Goal: Participate in discussion: Engage in conversation with other users on a specific topic

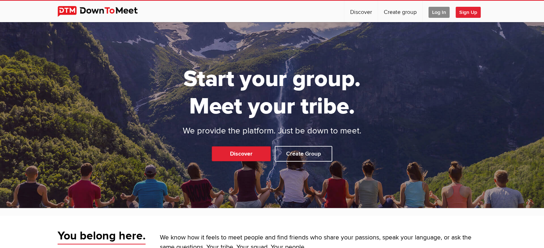
click at [434, 11] on span "Log In" at bounding box center [438, 12] width 21 height 11
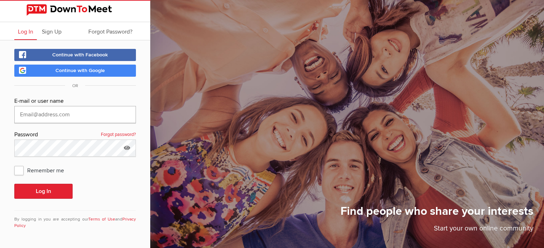
type input "[EMAIL_ADDRESS][DOMAIN_NAME]"
click at [57, 184] on button "Log In" at bounding box center [43, 191] width 58 height 15
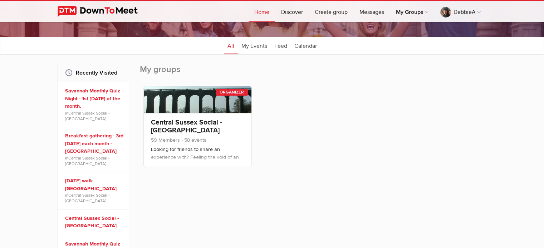
scroll to position [71, 0]
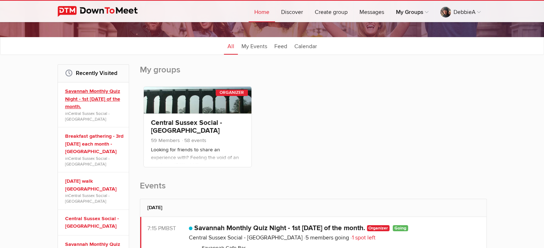
click at [102, 89] on link "Savannah Monthly Quiz Night - 1st [DATE] of the month." at bounding box center [94, 99] width 59 height 23
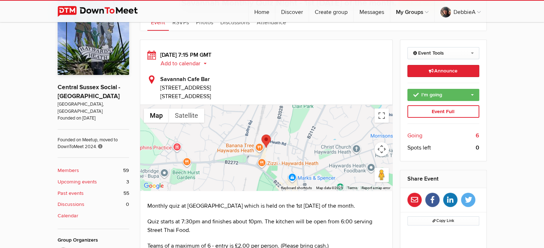
scroll to position [200, 0]
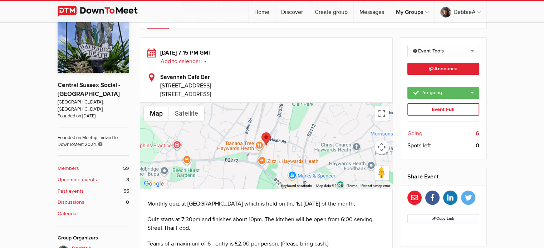
click at [83, 176] on b "Upcoming events" at bounding box center [77, 180] width 39 height 8
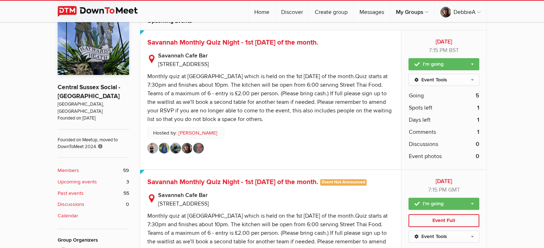
scroll to position [206, 0]
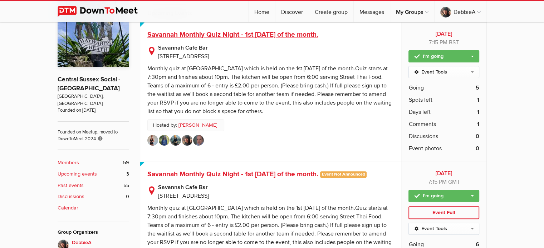
click at [276, 35] on span "Savannah Monthly Quiz Night - 1st [DATE] of the month." at bounding box center [232, 34] width 171 height 9
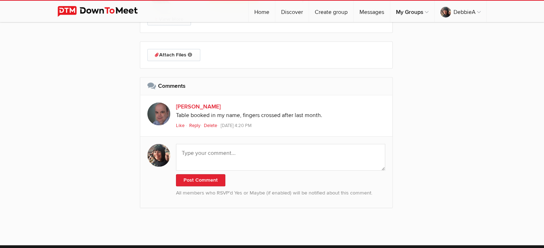
scroll to position [744, 0]
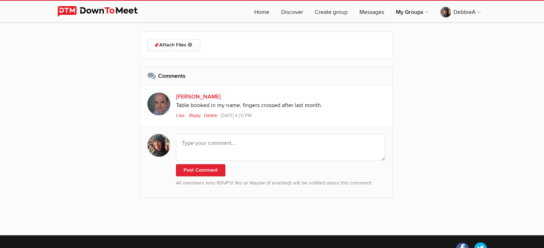
click at [177, 115] on span "Like" at bounding box center [180, 116] width 9 height 6
click at [220, 117] on link "Reply" at bounding box center [219, 116] width 14 height 6
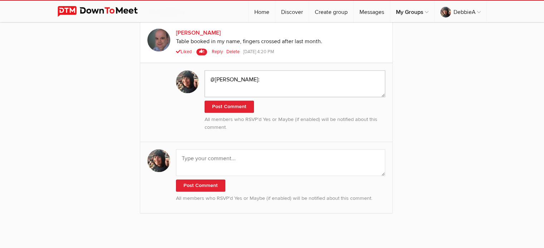
scroll to position [806, 0]
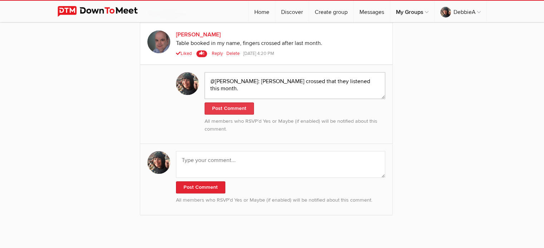
type textarea "@[PERSON_NAME]: [PERSON_NAME] crossed that they listened this month."
click at [228, 106] on button "Post Comment" at bounding box center [229, 109] width 49 height 12
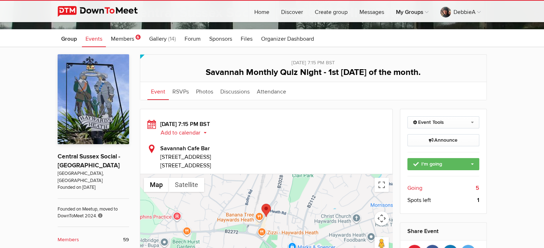
scroll to position [129, 0]
click at [123, 41] on span "Members" at bounding box center [122, 38] width 23 height 7
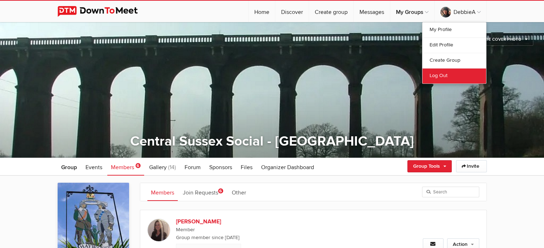
click at [442, 75] on link "Log Out" at bounding box center [454, 75] width 64 height 15
